Goal: Task Accomplishment & Management: Manage account settings

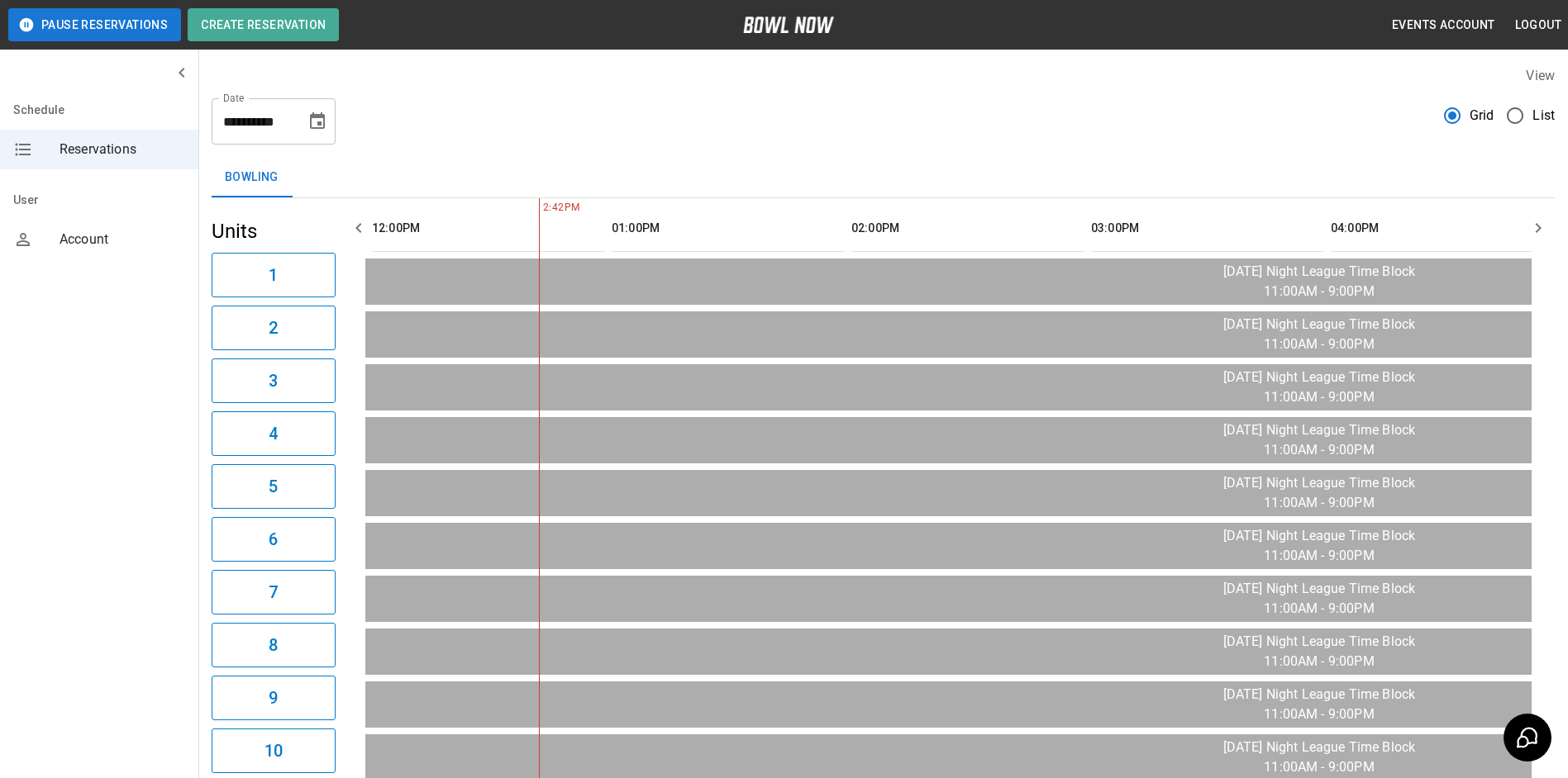
click at [318, 120] on icon "Choose date, selected date is Aug 26, 2025" at bounding box center [317, 121] width 20 height 20
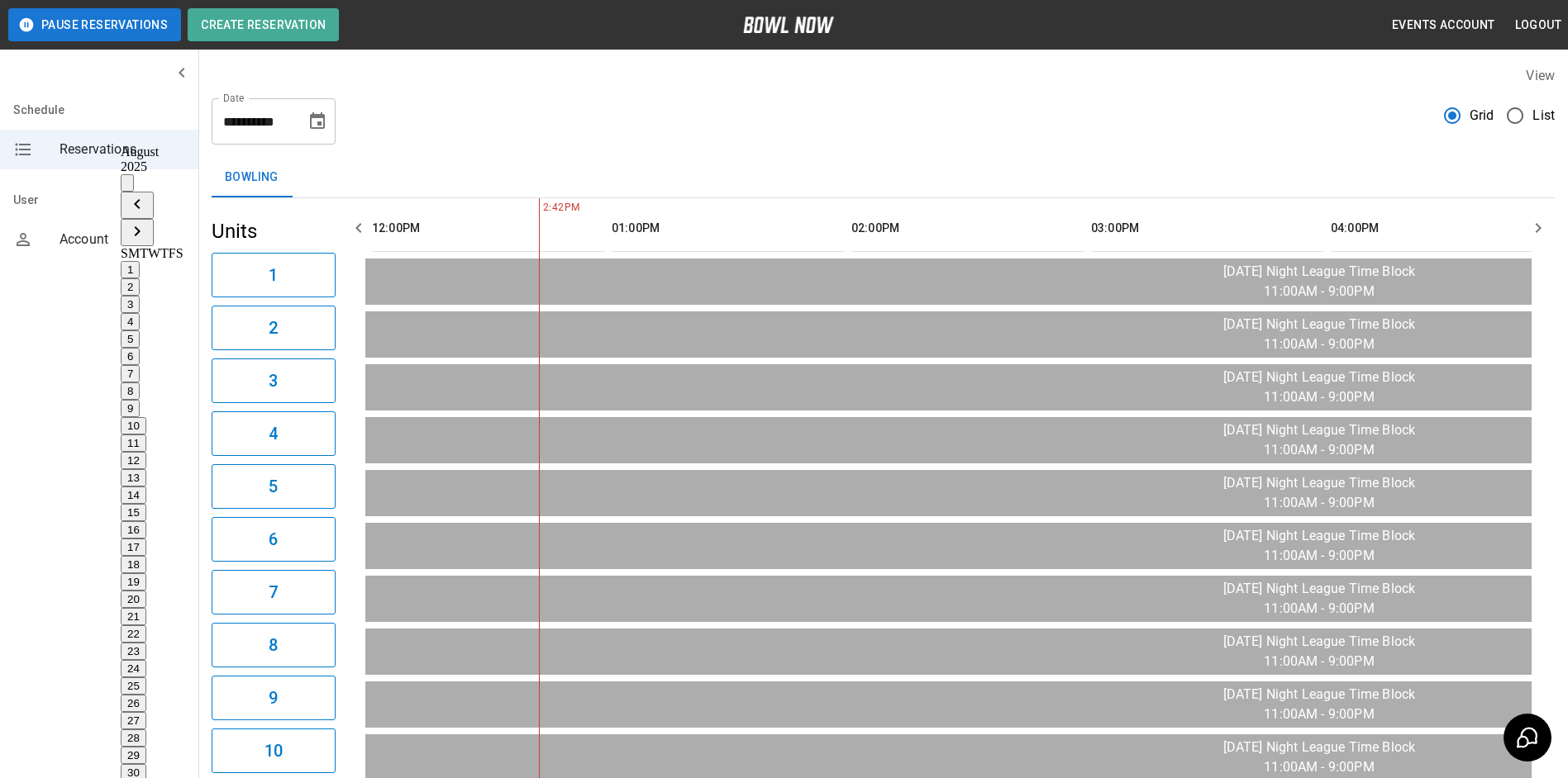
click at [147, 712] on button "27" at bounding box center [133, 721] width 26 height 18
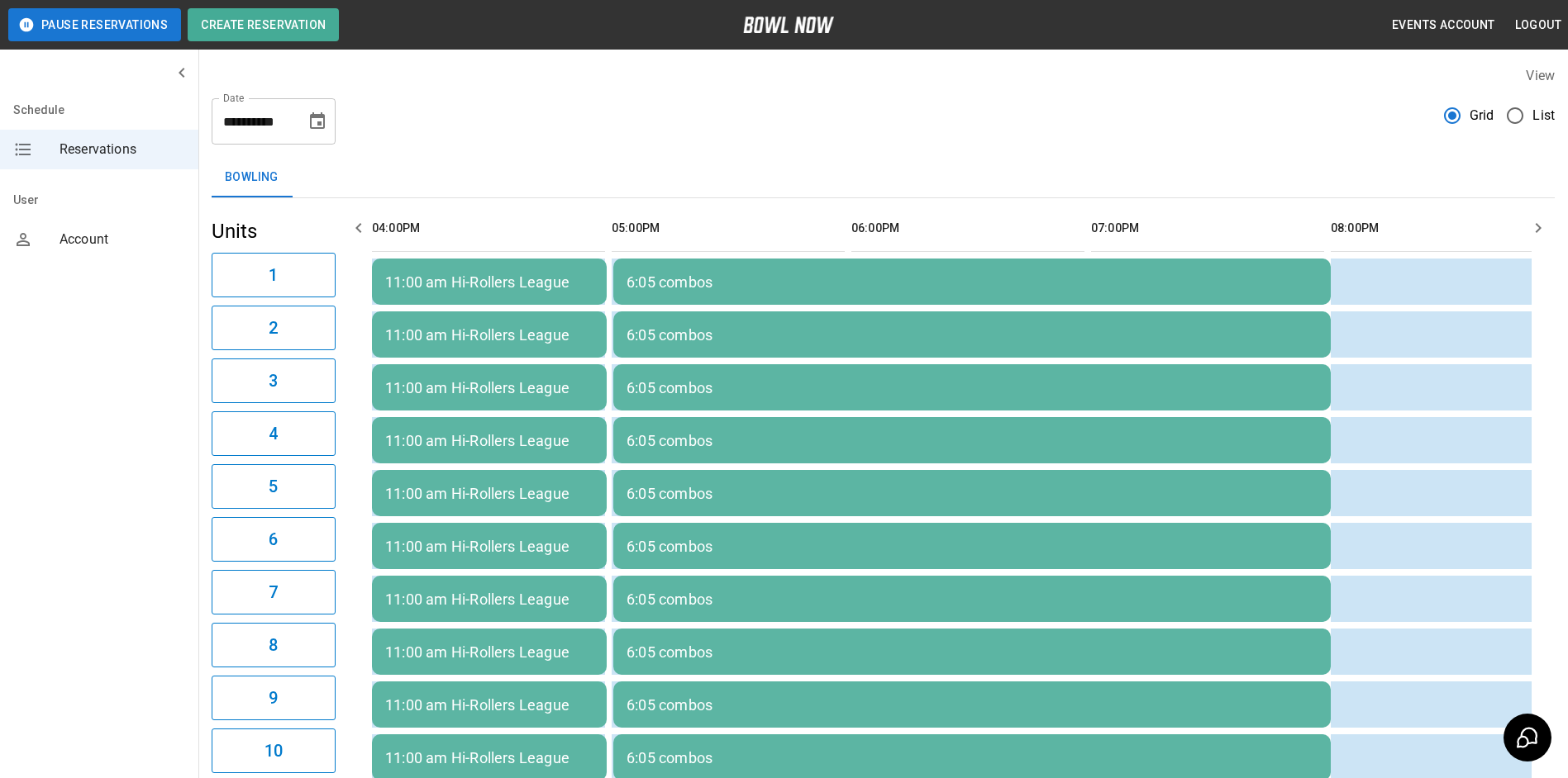
click at [311, 117] on icon "Choose date, selected date is Aug 27, 2025" at bounding box center [317, 120] width 15 height 17
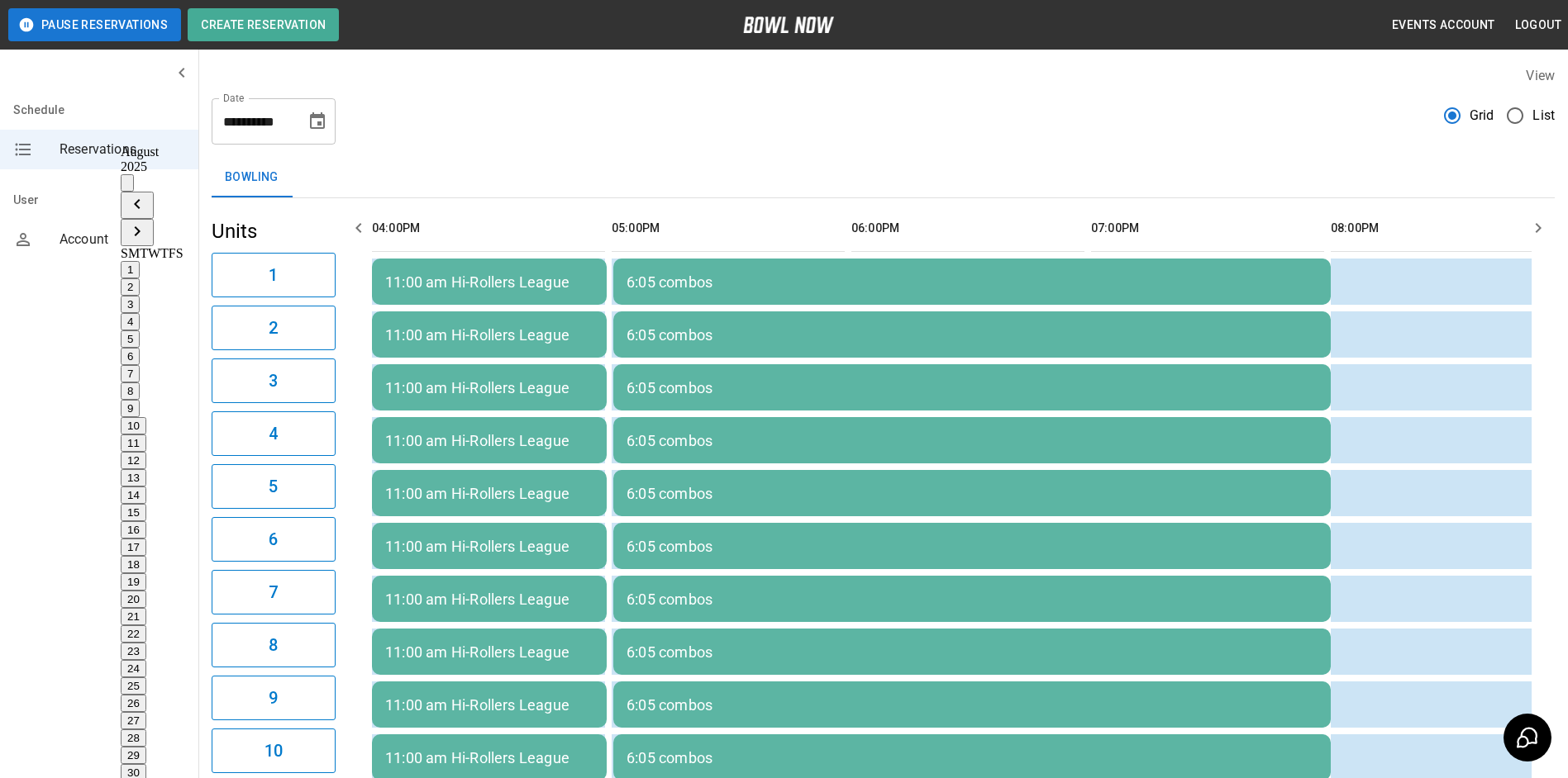
click at [147, 730] on button "28" at bounding box center [133, 739] width 26 height 18
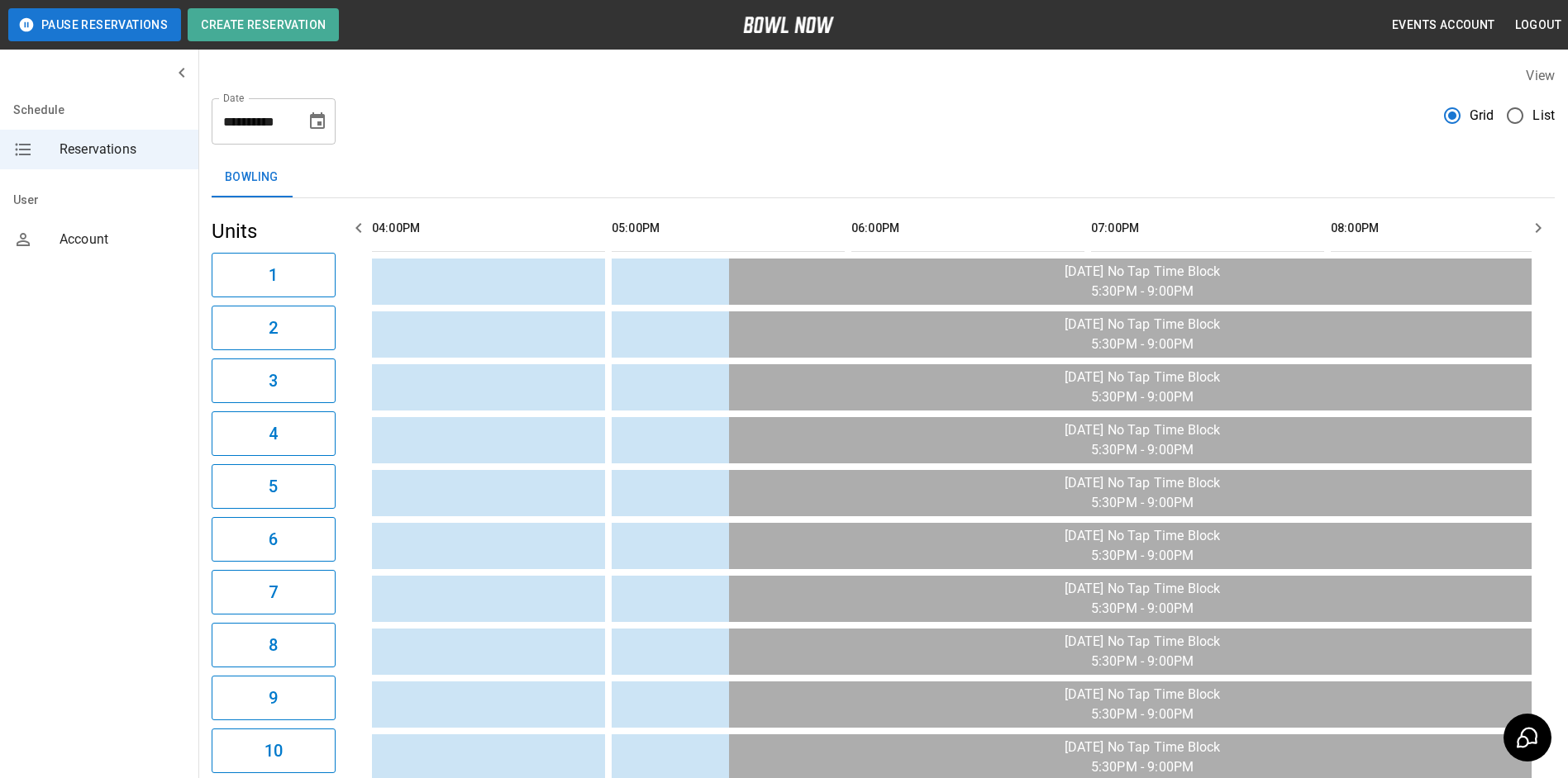
click at [357, 226] on icon "button" at bounding box center [359, 227] width 20 height 20
click at [317, 119] on icon "Choose date, selected date is Aug 28, 2025" at bounding box center [317, 121] width 20 height 20
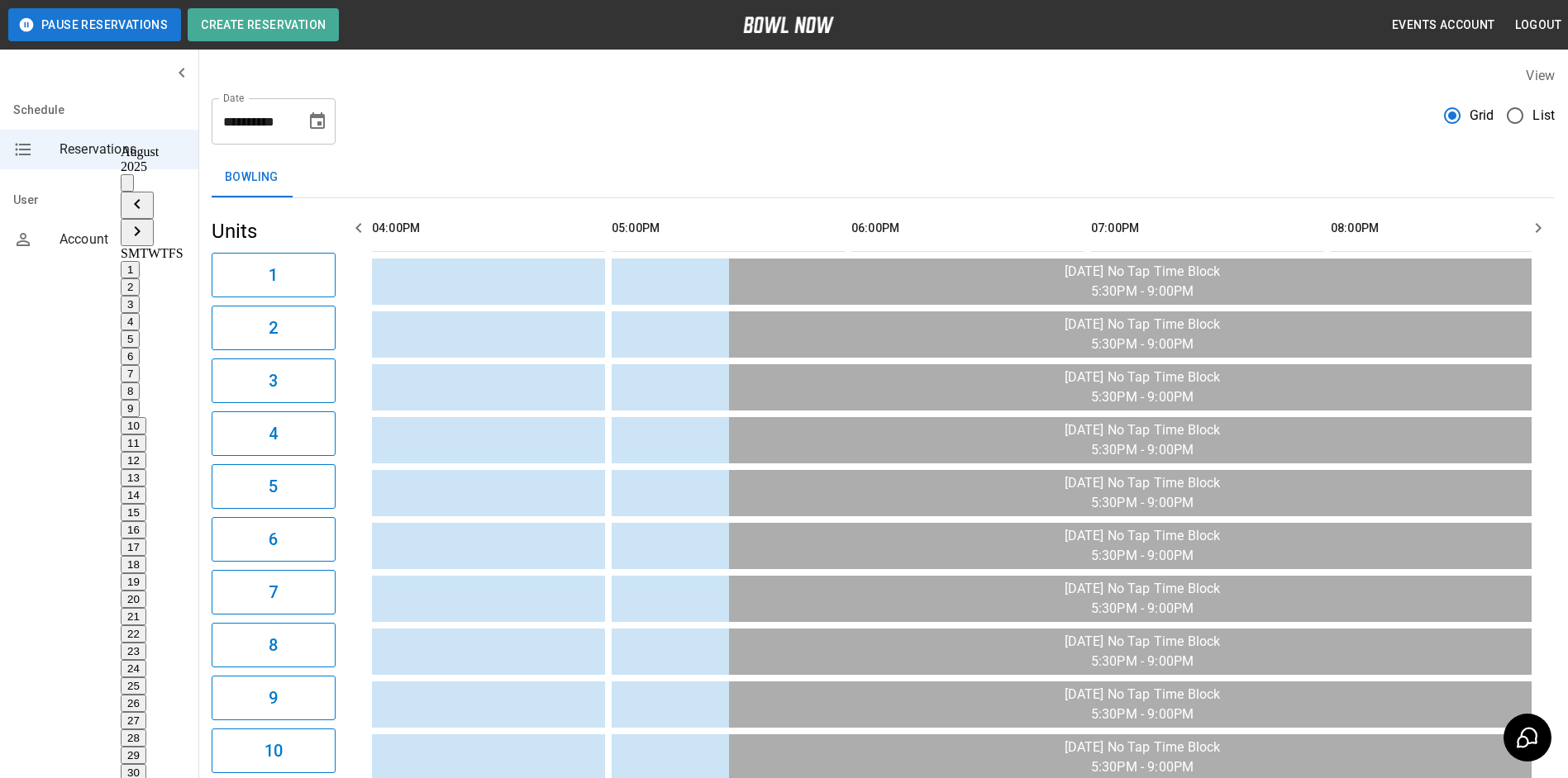
click at [147, 746] on button "29" at bounding box center [133, 755] width 26 height 18
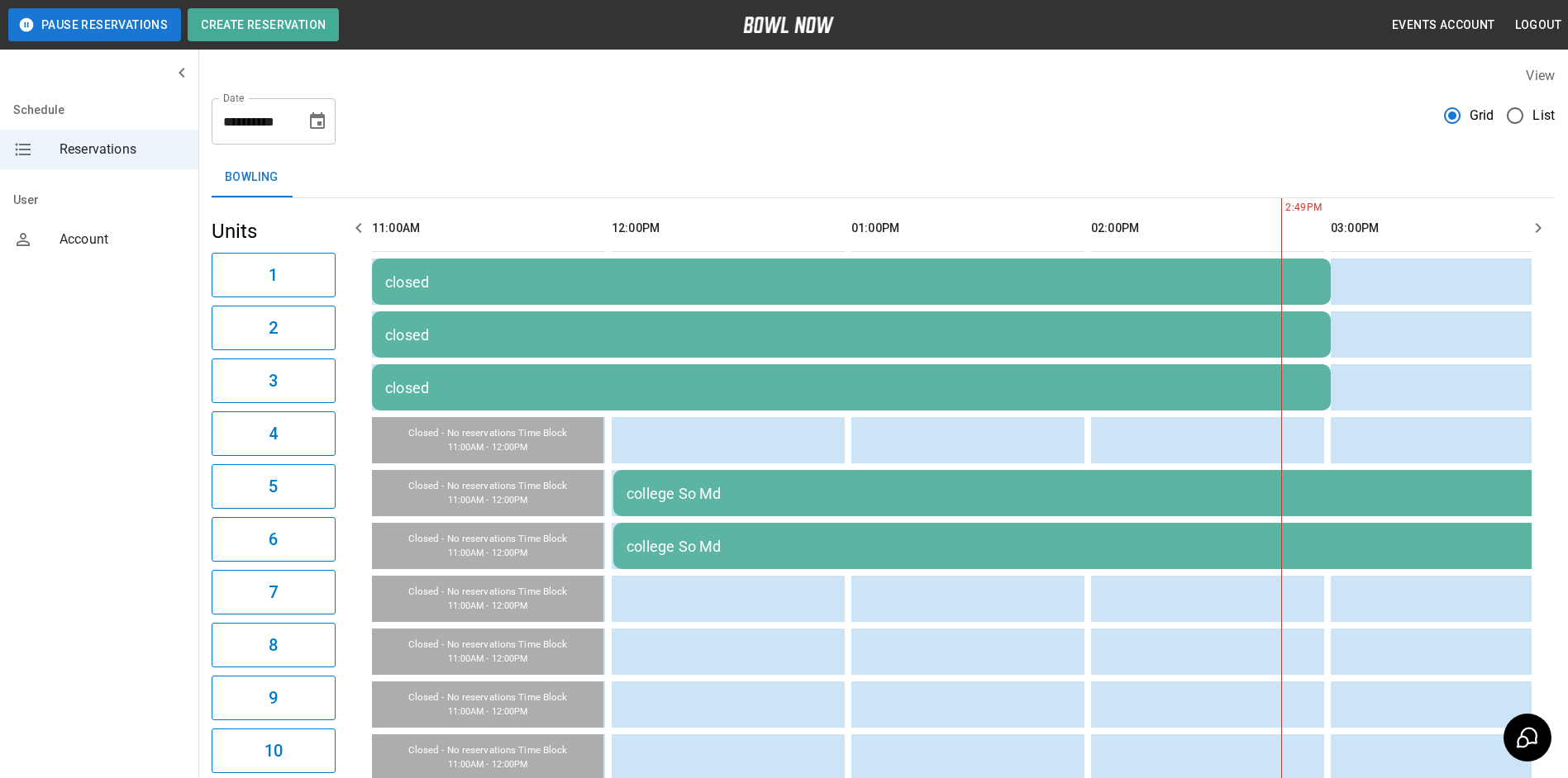
scroll to position [0, 719]
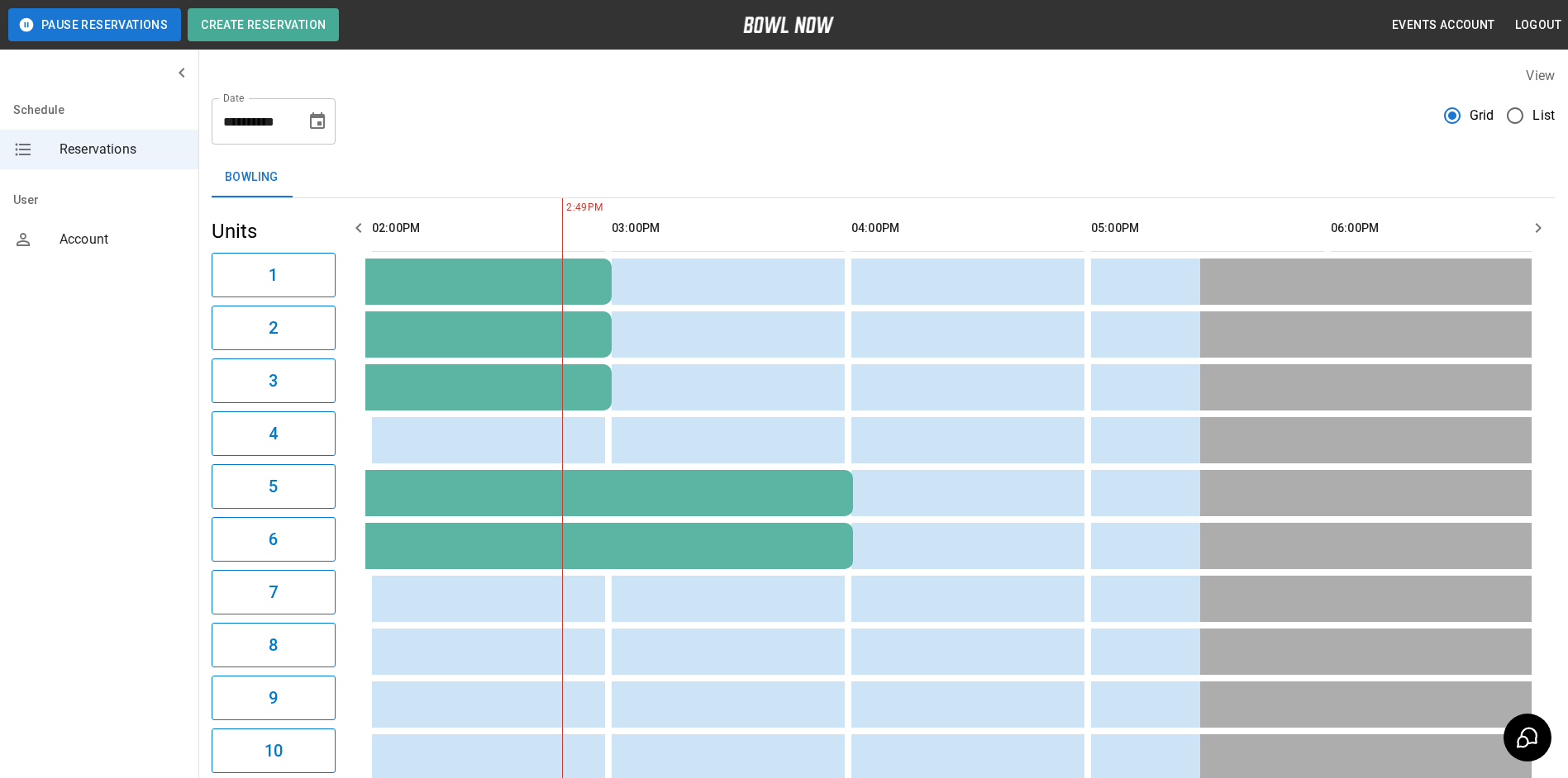
click at [359, 227] on icon "button" at bounding box center [359, 227] width 20 height 20
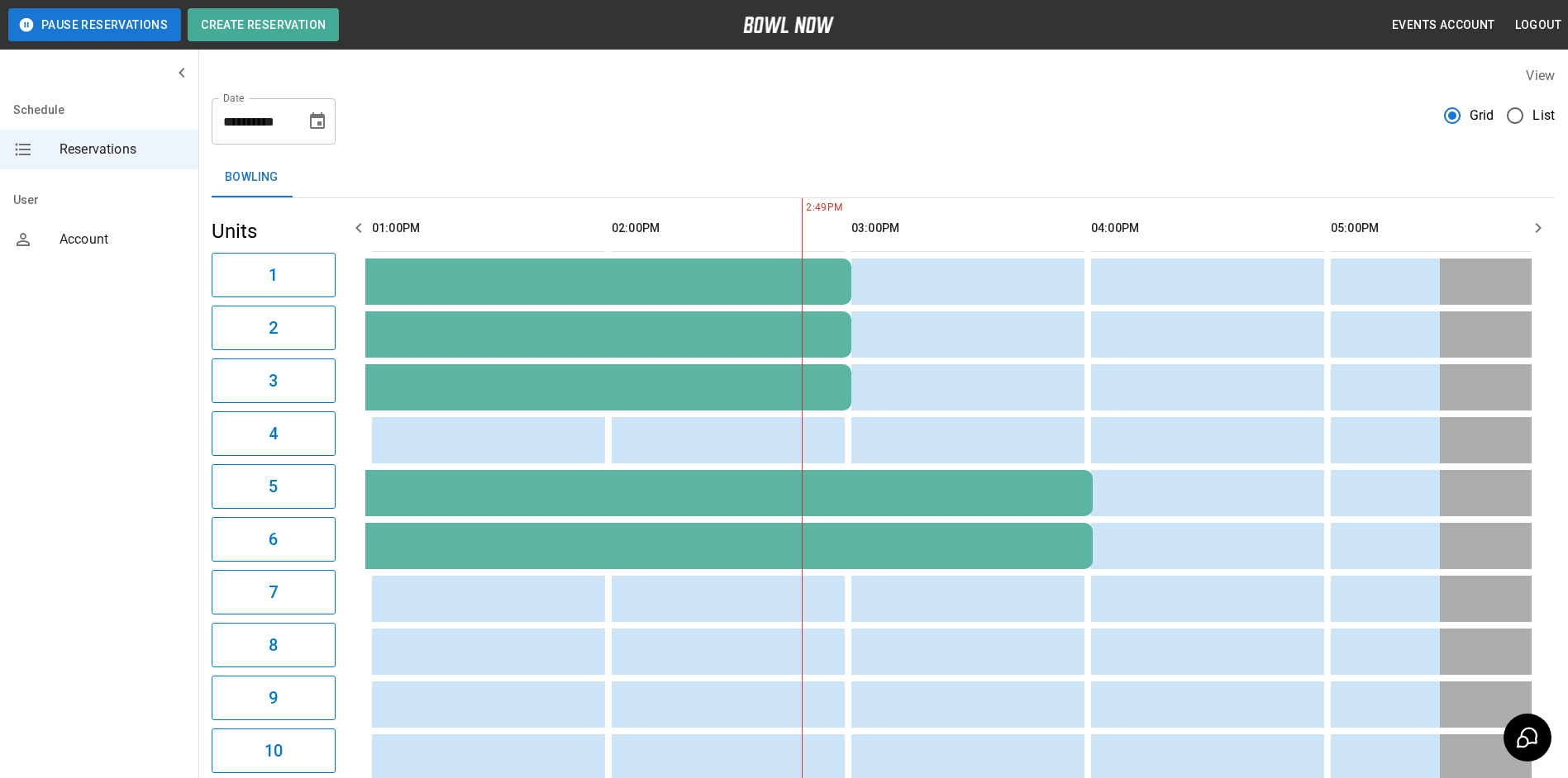
click at [359, 227] on icon "button" at bounding box center [359, 227] width 20 height 20
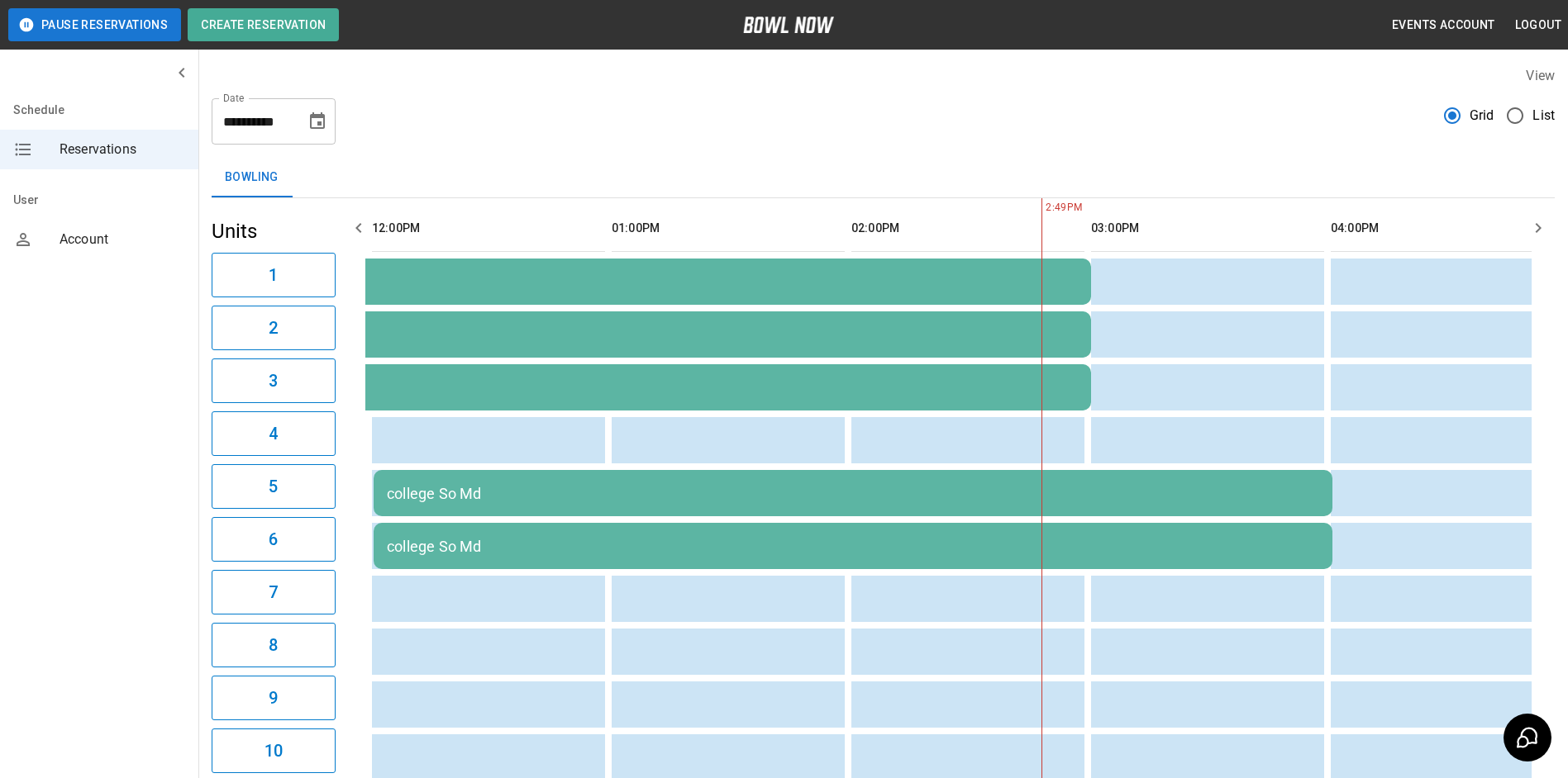
click at [359, 227] on icon "button" at bounding box center [359, 228] width 6 height 10
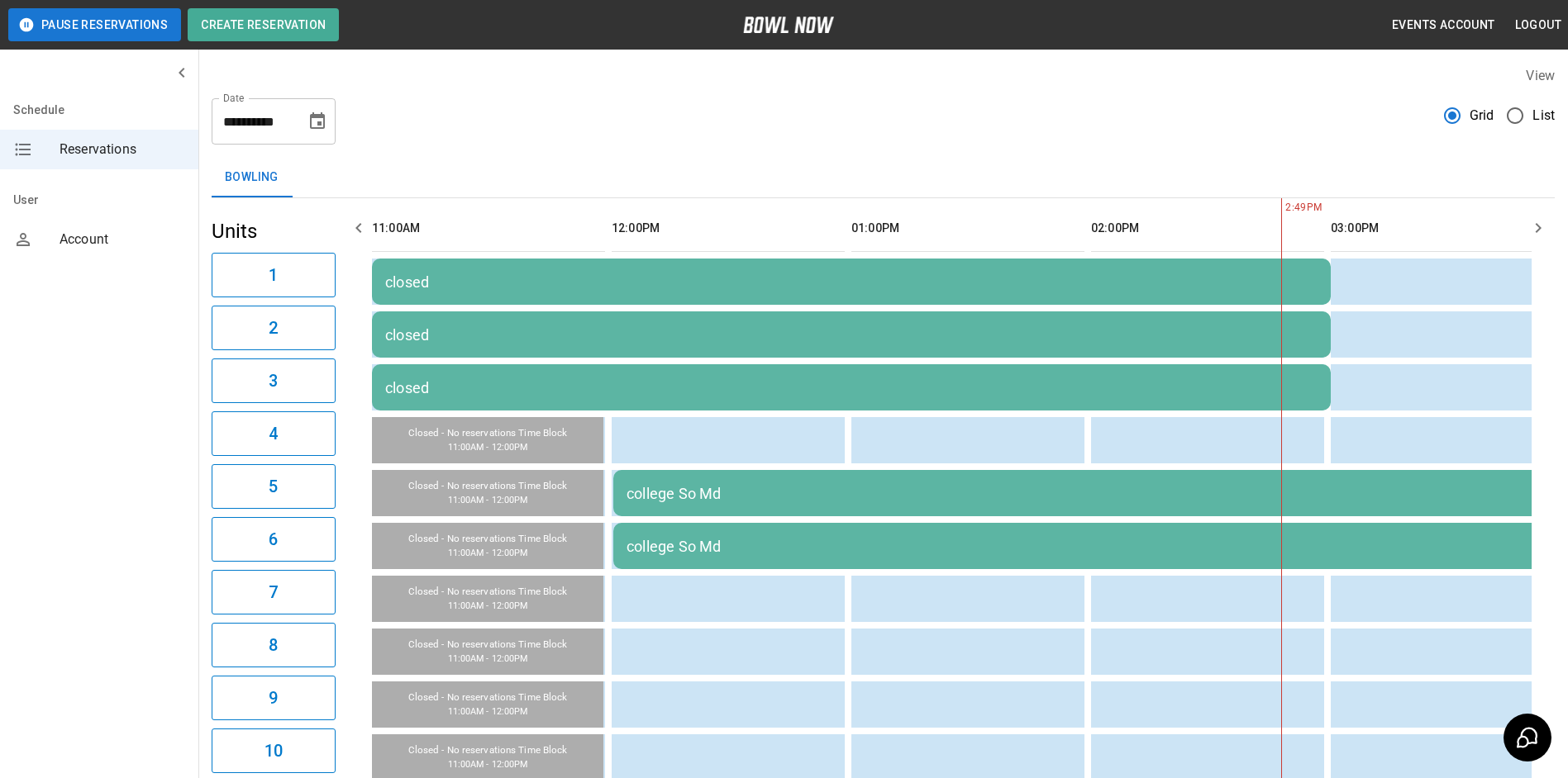
click at [359, 227] on icon "button" at bounding box center [359, 228] width 6 height 10
click at [358, 226] on icon "button" at bounding box center [359, 228] width 6 height 10
click at [357, 226] on icon "button" at bounding box center [359, 227] width 20 height 20
click at [315, 115] on icon "Choose date, selected date is Aug 29, 2025" at bounding box center [317, 120] width 15 height 17
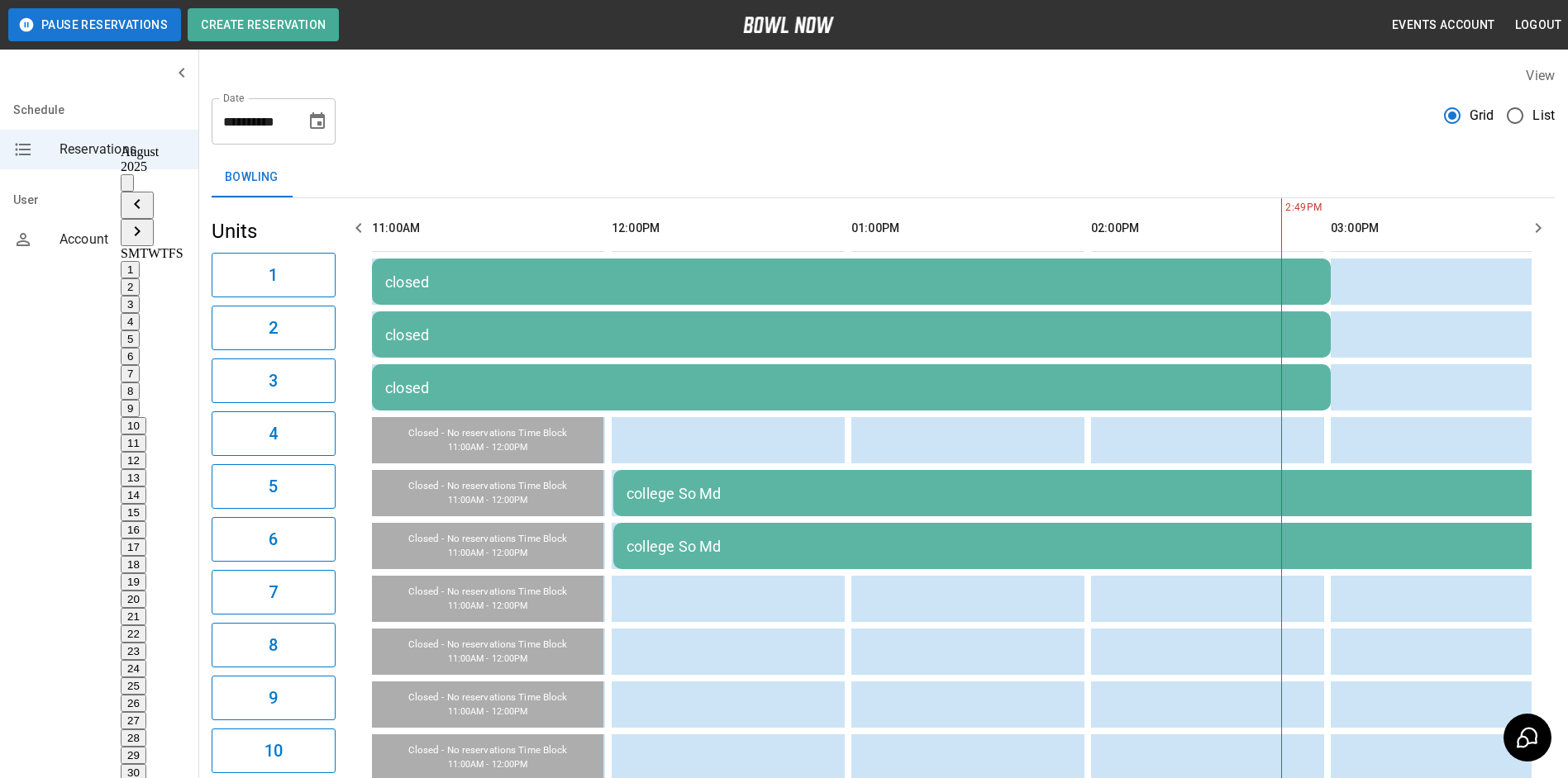
click at [147, 764] on button "30" at bounding box center [133, 773] width 26 height 18
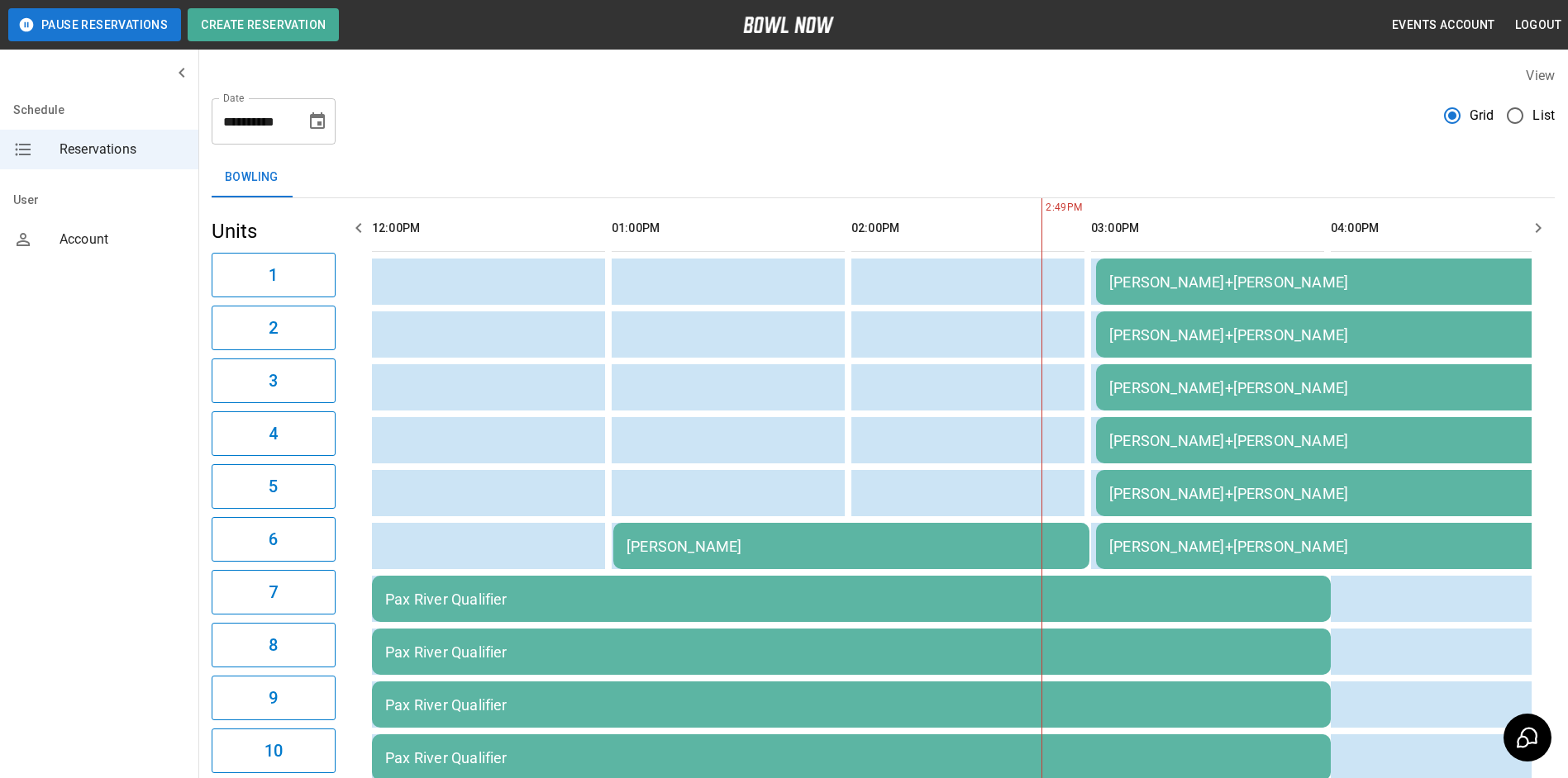
scroll to position [0, 480]
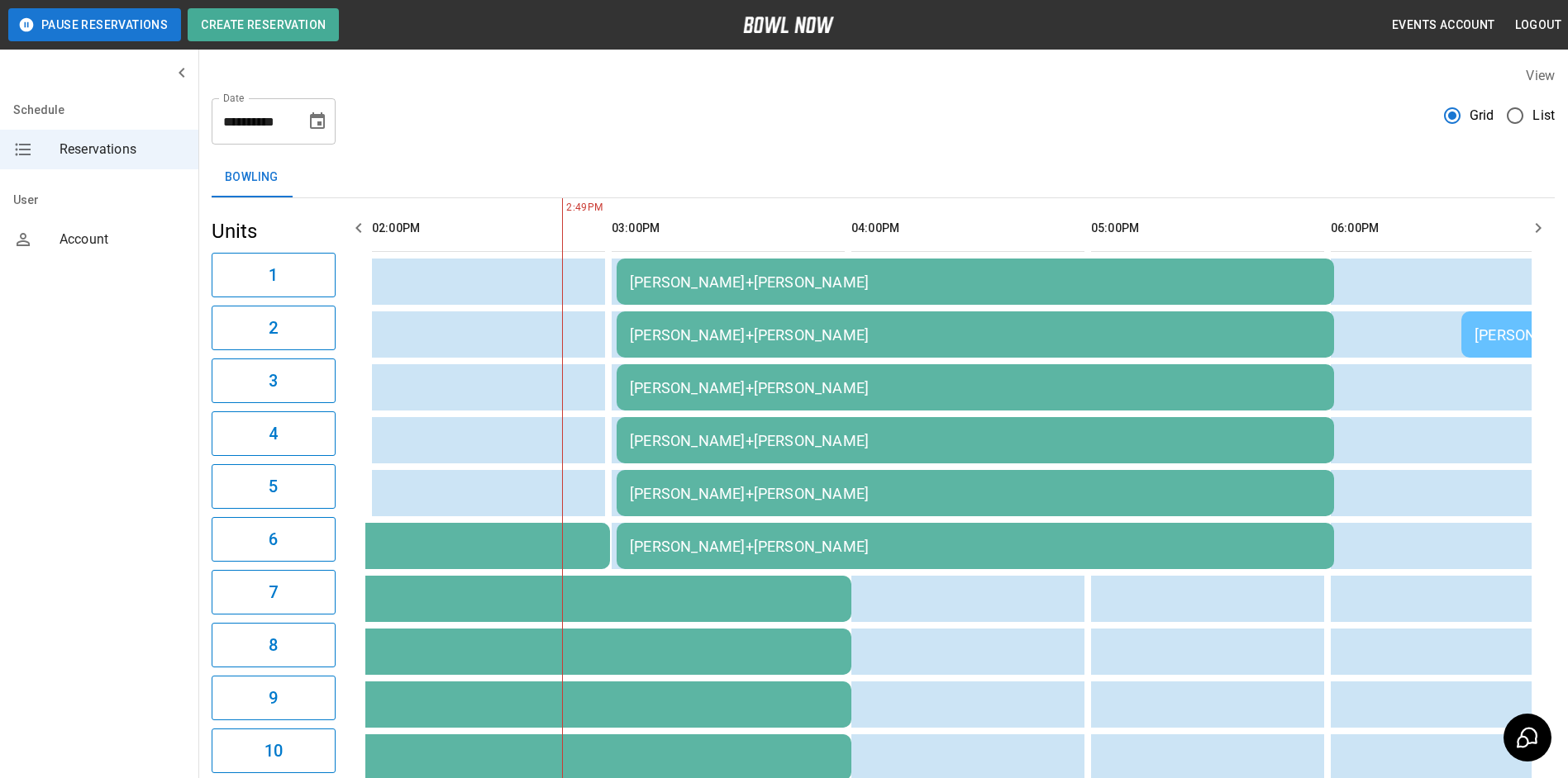
click at [357, 223] on icon "button" at bounding box center [359, 227] width 20 height 20
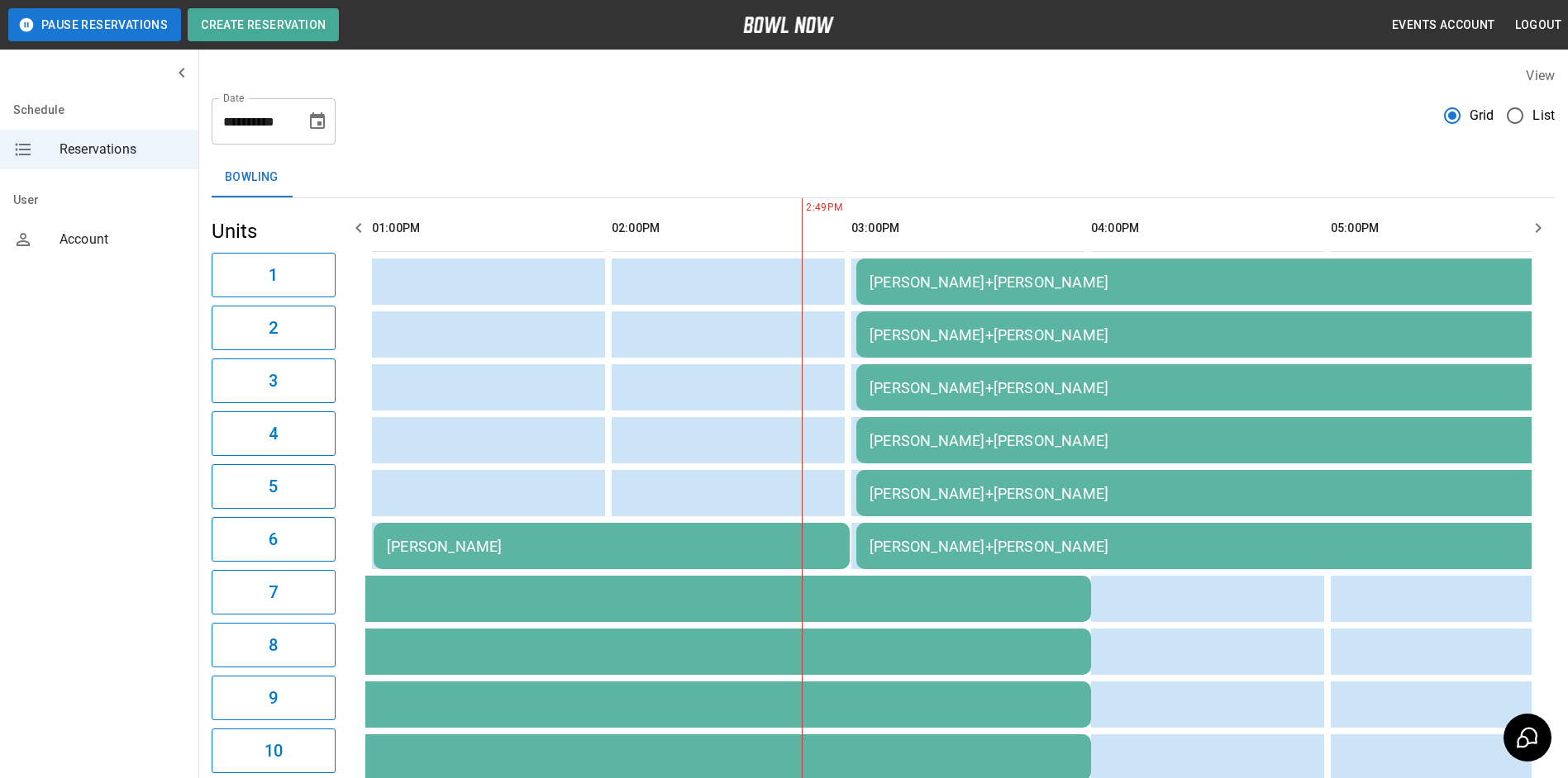
click at [357, 223] on icon "button" at bounding box center [359, 227] width 20 height 20
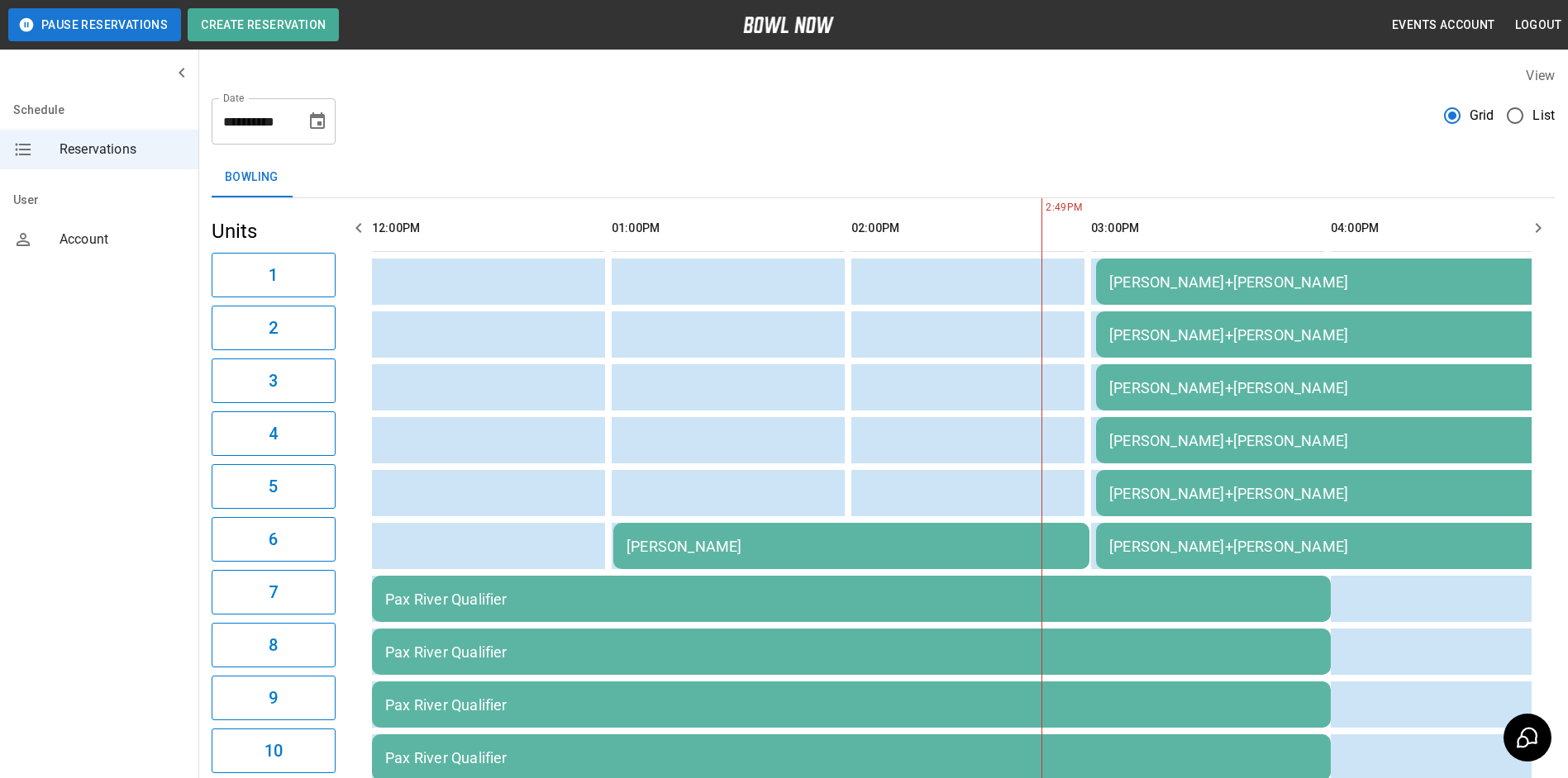
click at [357, 223] on icon "button" at bounding box center [359, 227] width 20 height 20
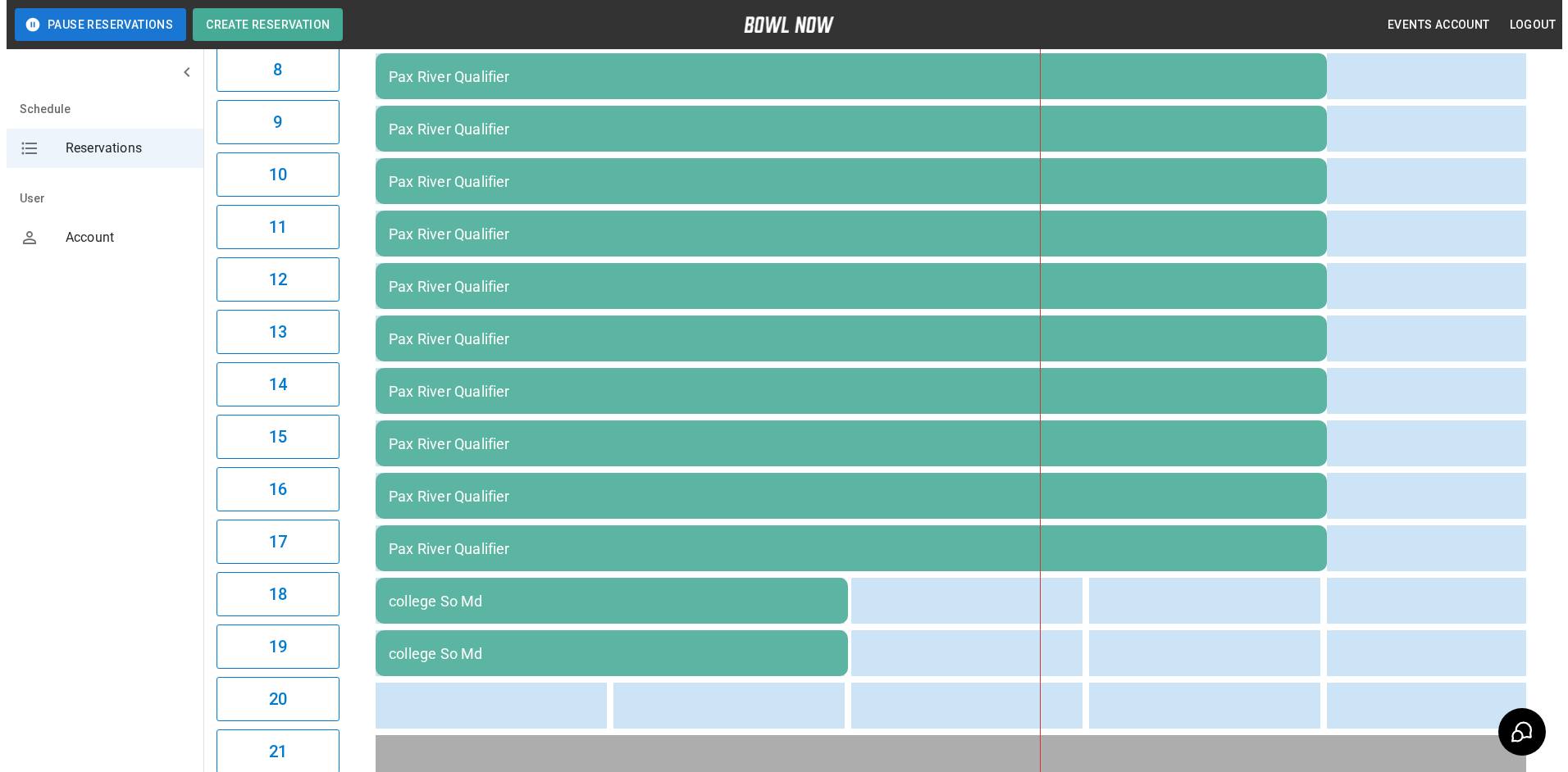
scroll to position [574, 0]
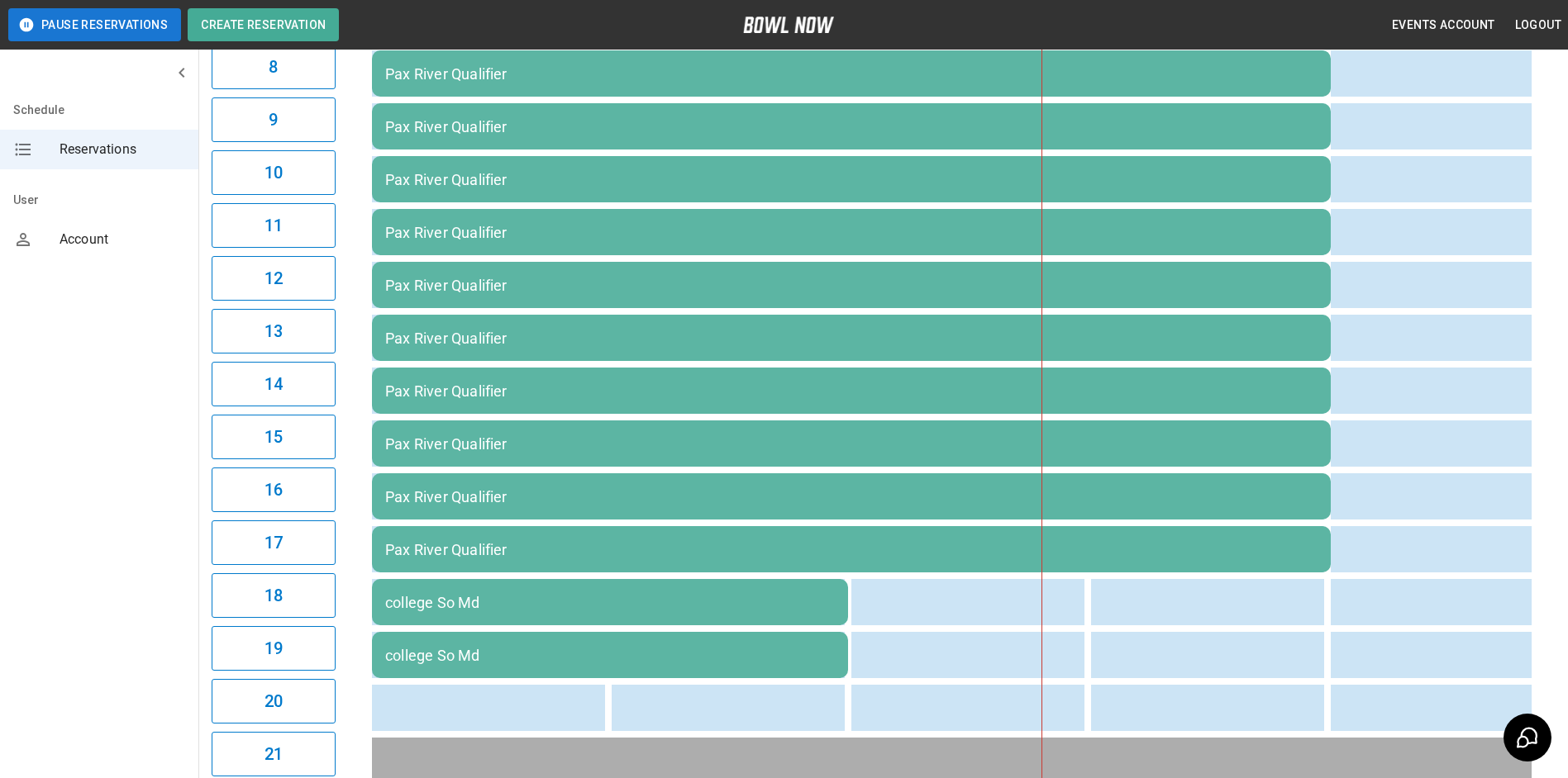
click at [501, 604] on div "college So Md" at bounding box center [610, 603] width 449 height 18
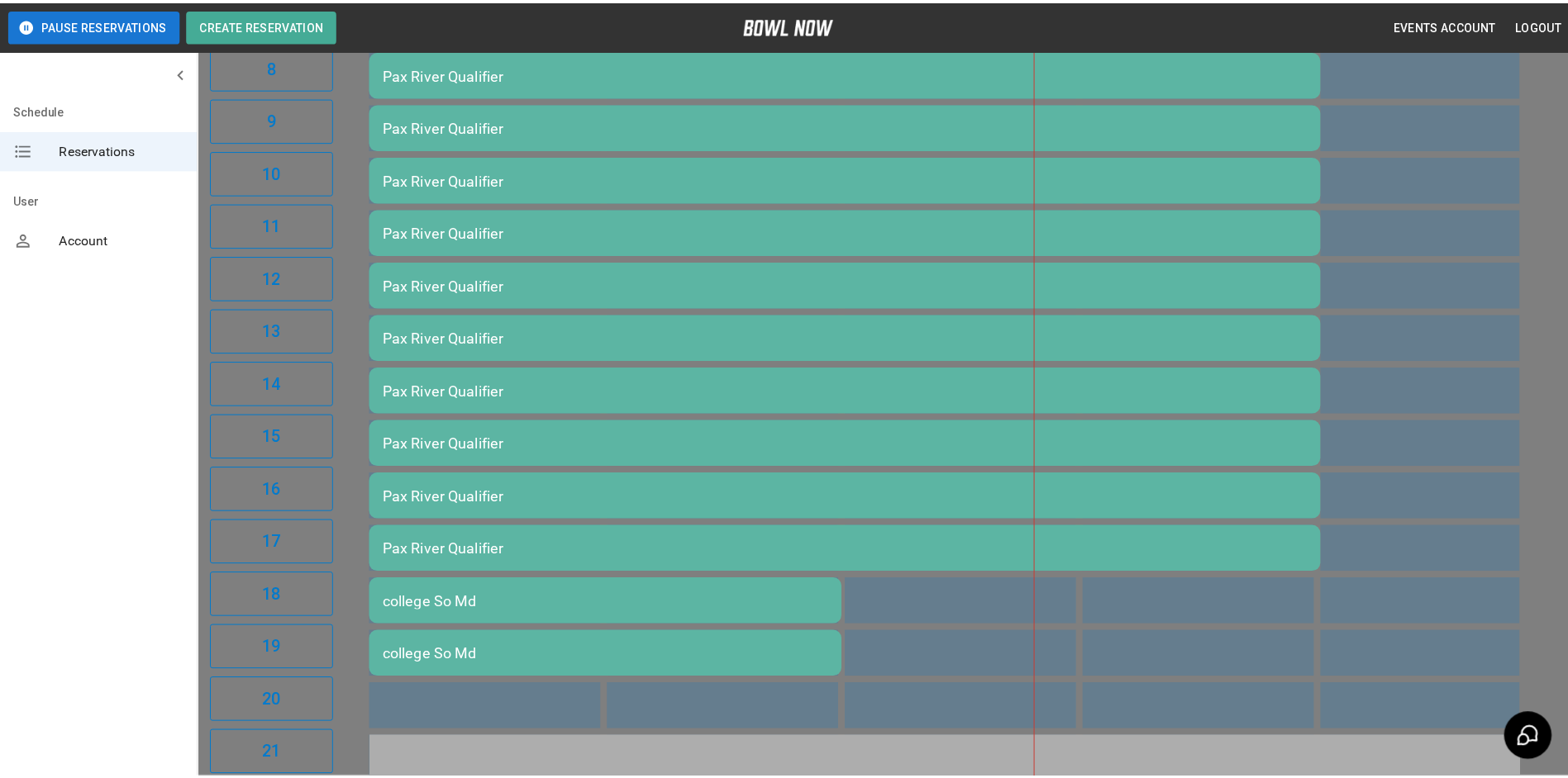
scroll to position [527, 0]
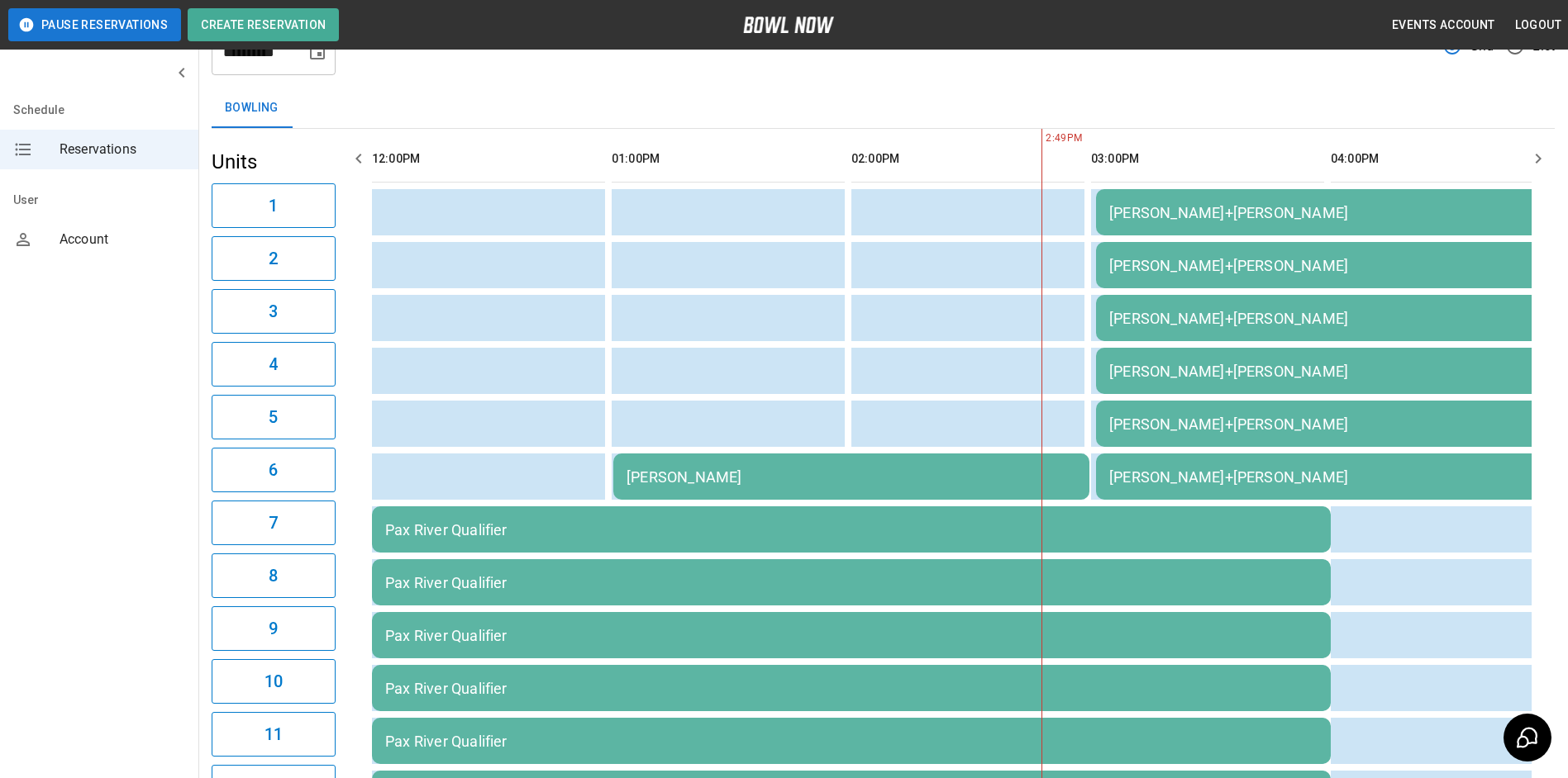
scroll to position [0, 0]
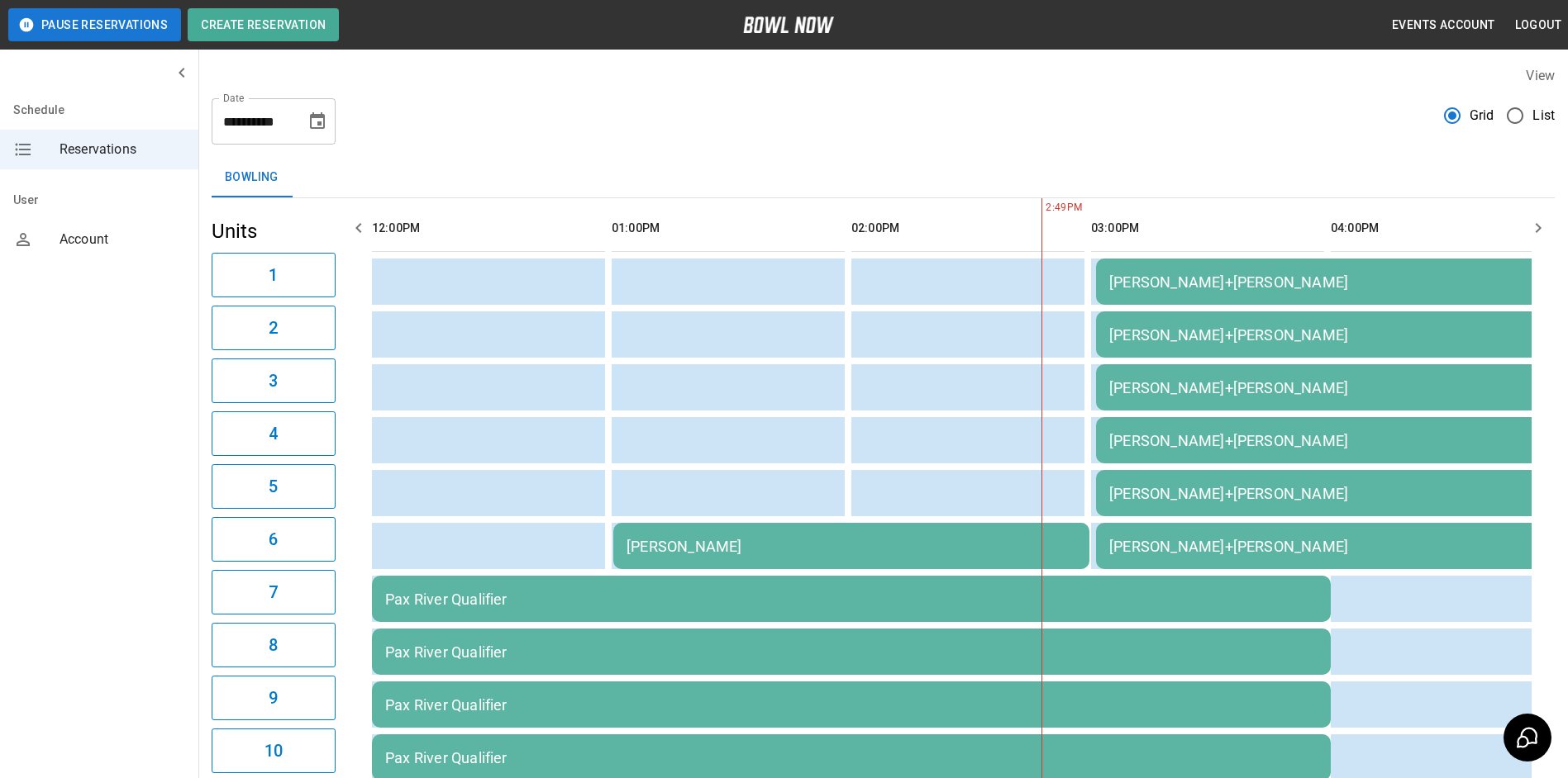
click at [317, 118] on icon "Choose date, selected date is Aug 30, 2025" at bounding box center [317, 120] width 15 height 17
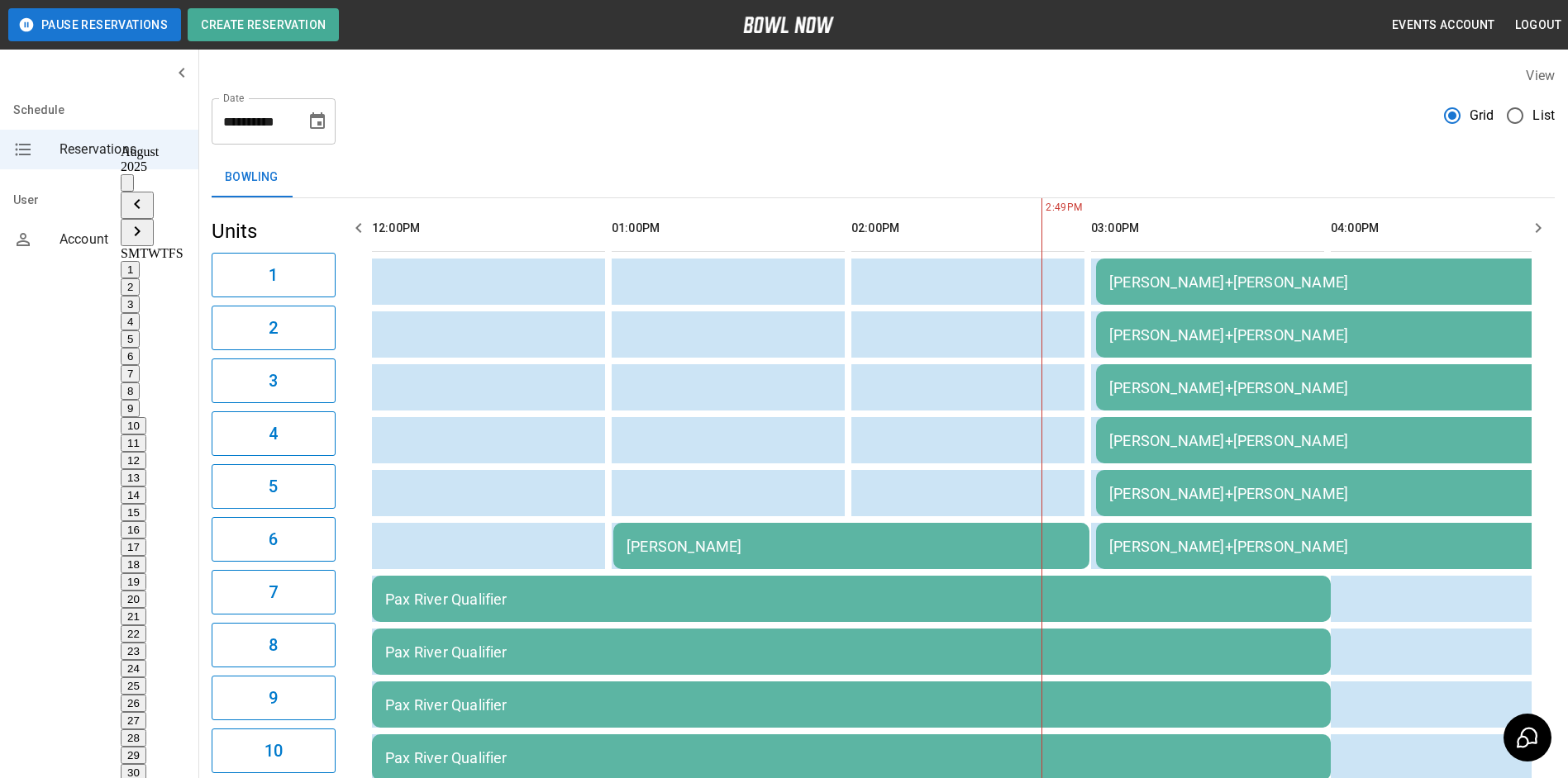
click at [141, 227] on icon "Next month" at bounding box center [138, 231] width 6 height 10
click at [140, 279] on button "2" at bounding box center [129, 288] width 19 height 18
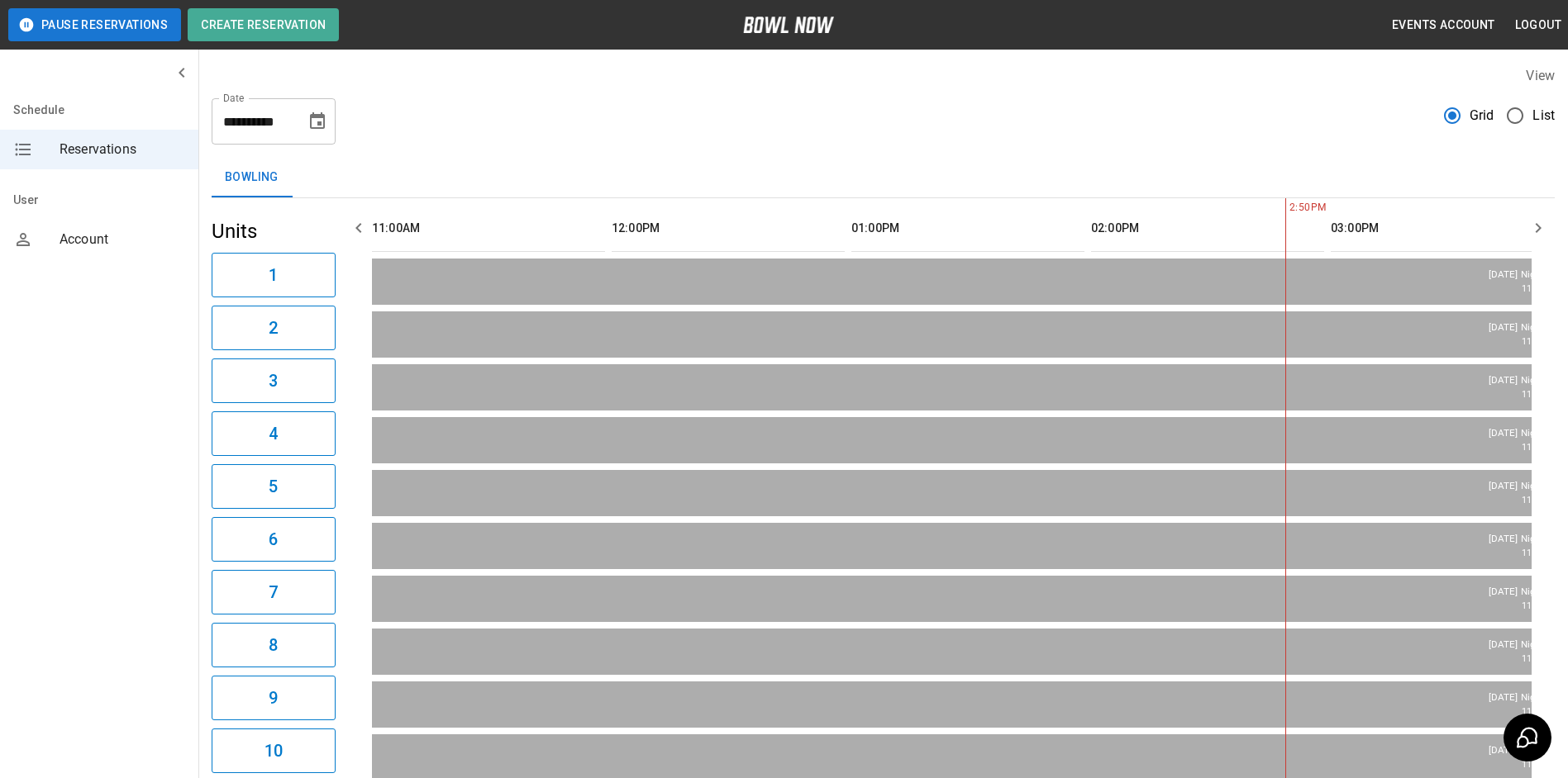
type input "**********"
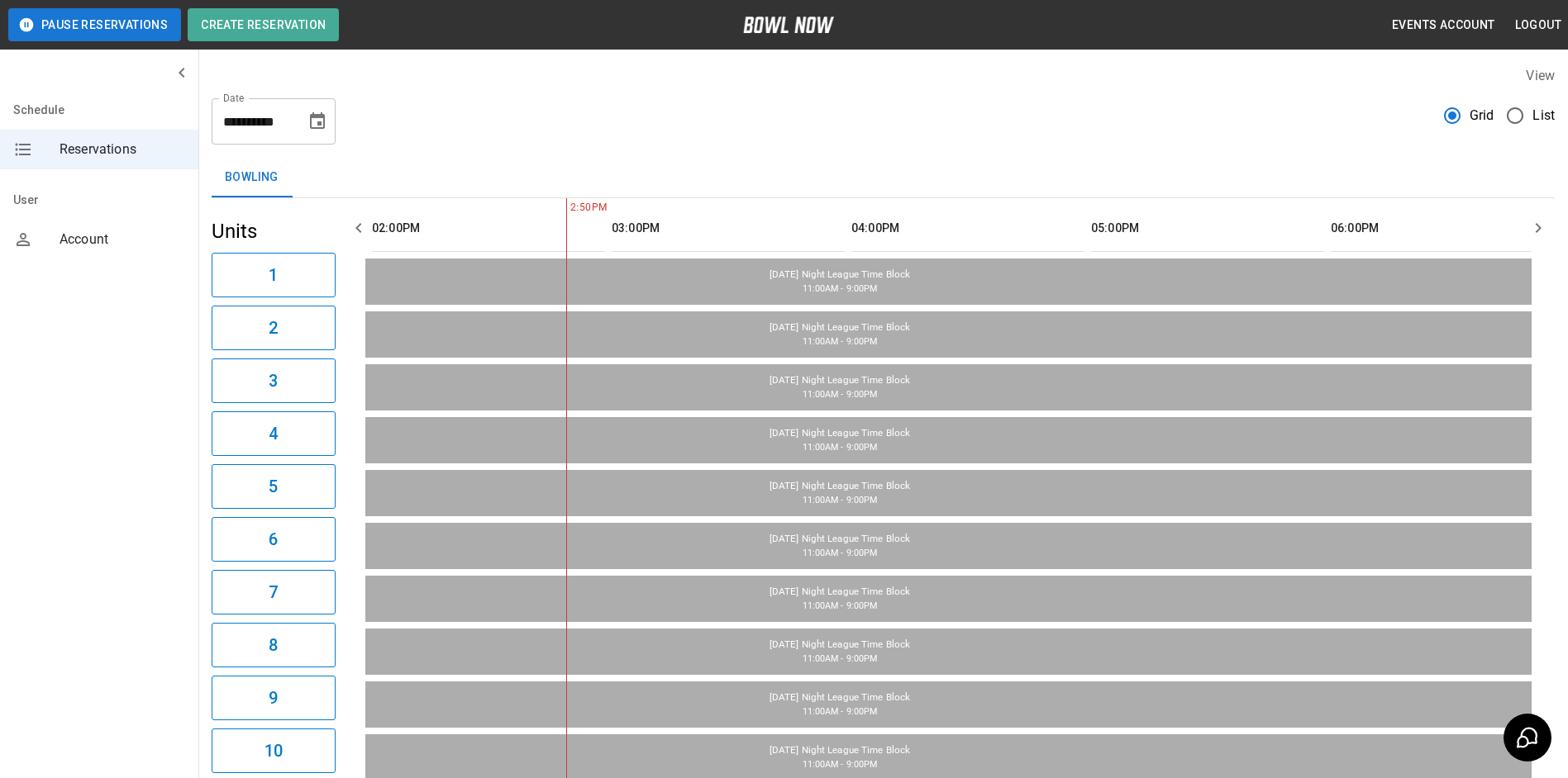
click at [359, 228] on icon "button" at bounding box center [359, 227] width 20 height 20
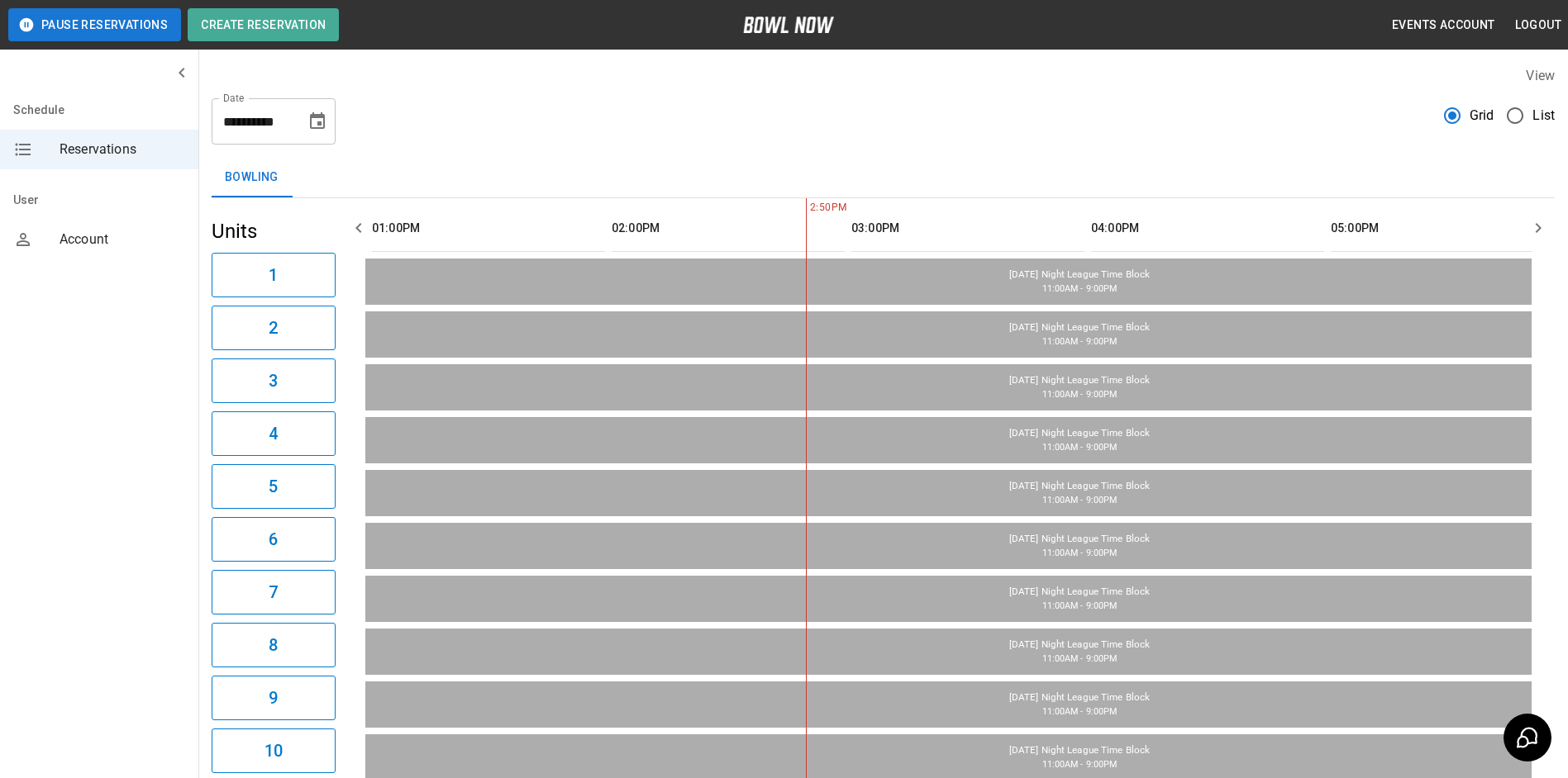
click at [359, 227] on icon "button" at bounding box center [359, 227] width 20 height 20
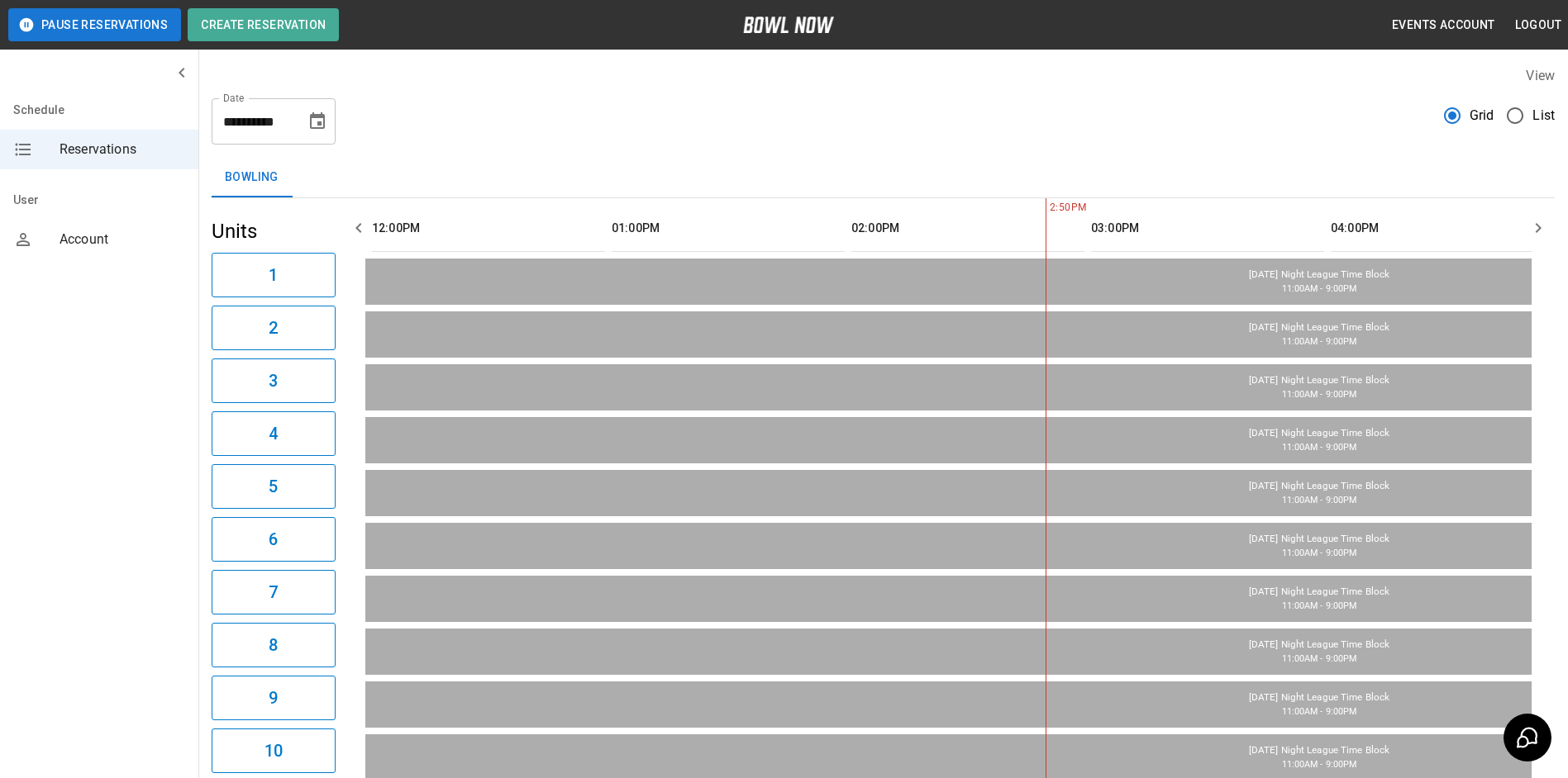
click at [359, 227] on icon "button" at bounding box center [359, 227] width 20 height 20
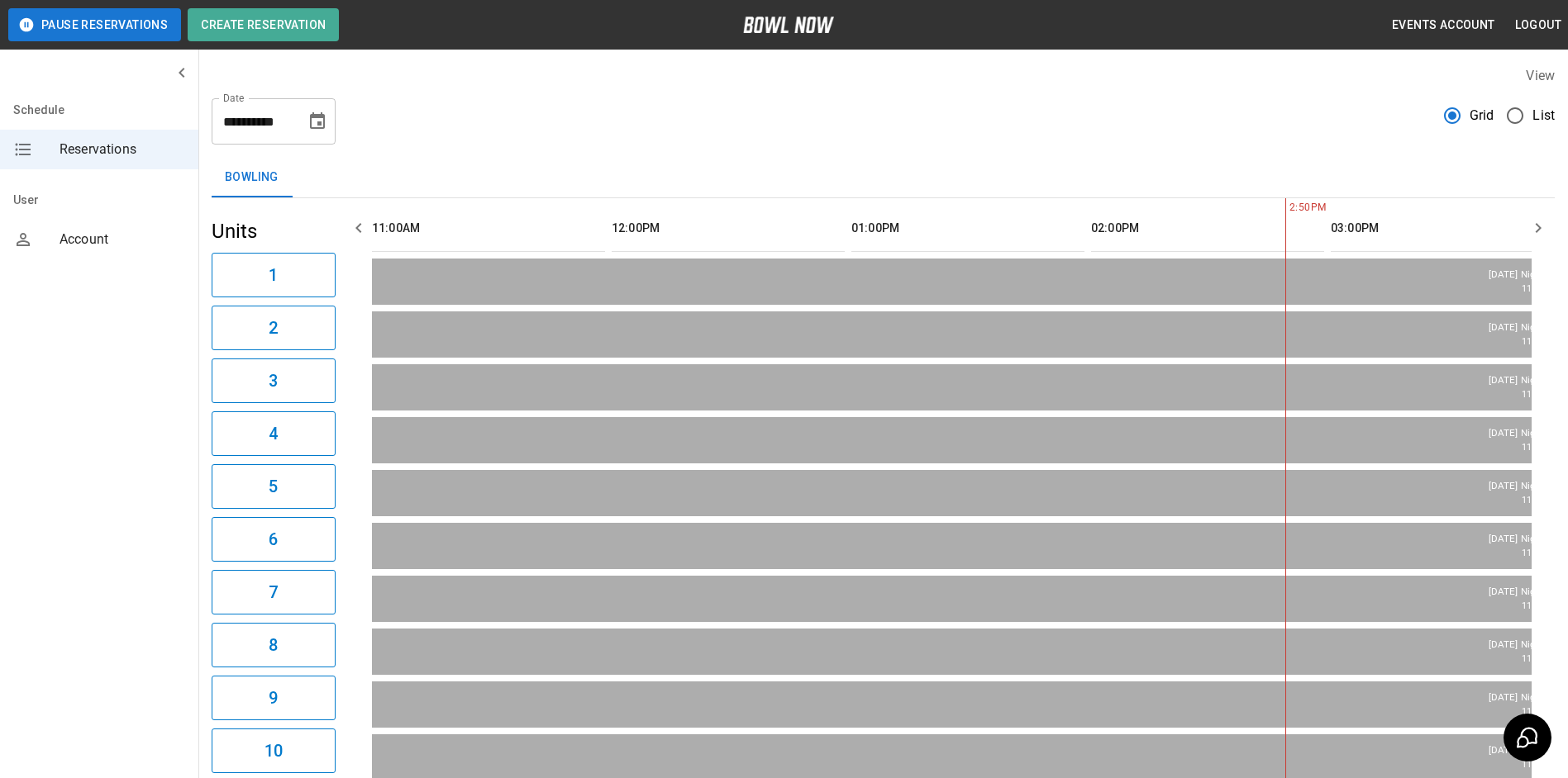
click at [359, 227] on icon "button" at bounding box center [359, 227] width 20 height 20
